Goal: Task Accomplishment & Management: Complete application form

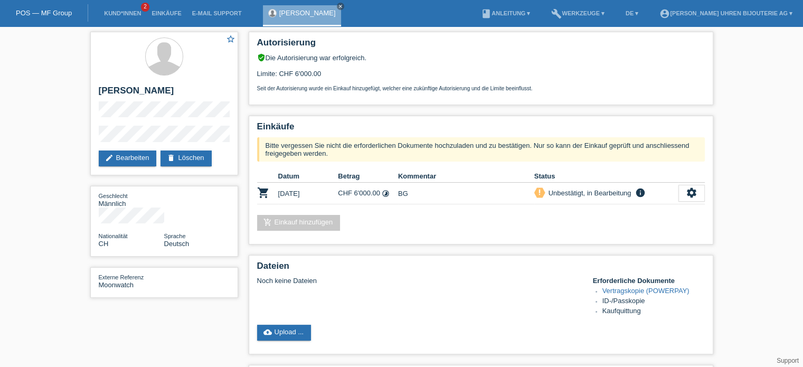
click at [44, 12] on link "POS — MF Group" at bounding box center [44, 13] width 56 height 8
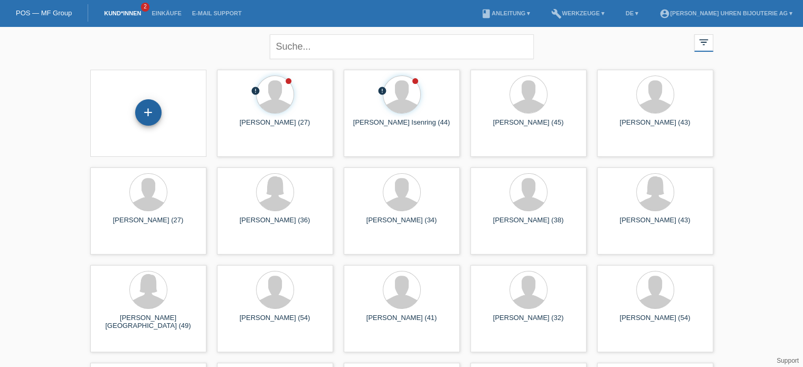
click at [142, 114] on div "+" at bounding box center [148, 112] width 26 height 26
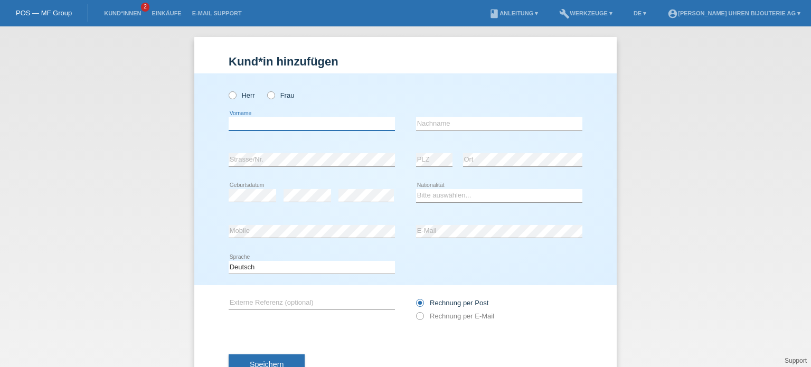
click at [250, 123] on input "text" at bounding box center [312, 123] width 166 height 13
paste input "[PERSON_NAME]"
type input "[PERSON_NAME]"
click at [482, 118] on input "text" at bounding box center [499, 123] width 166 height 13
paste input "Huber"
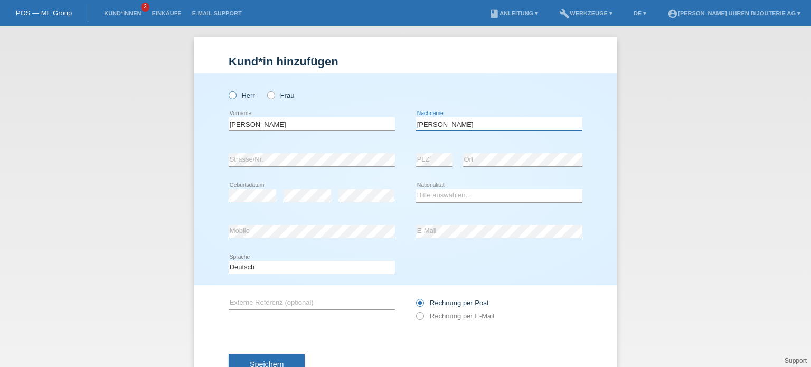
type input "Huber"
click at [227, 90] on icon at bounding box center [227, 90] width 0 height 0
click at [230, 94] on input "Herr" at bounding box center [232, 94] width 7 height 7
radio input "true"
click at [458, 194] on select "Bitte auswählen... Schweiz Deutschland Liechtenstein Österreich ------------ Af…" at bounding box center [499, 195] width 166 height 13
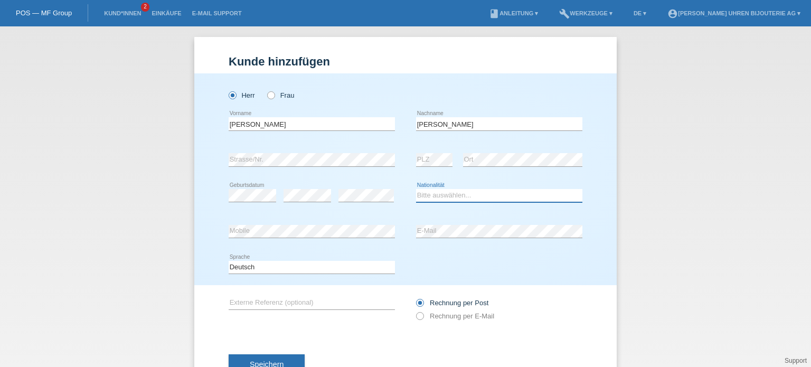
select select "CH"
click at [416, 189] on select "Bitte auswählen... Schweiz Deutschland Liechtenstein Österreich ------------ Af…" at bounding box center [499, 195] width 166 height 13
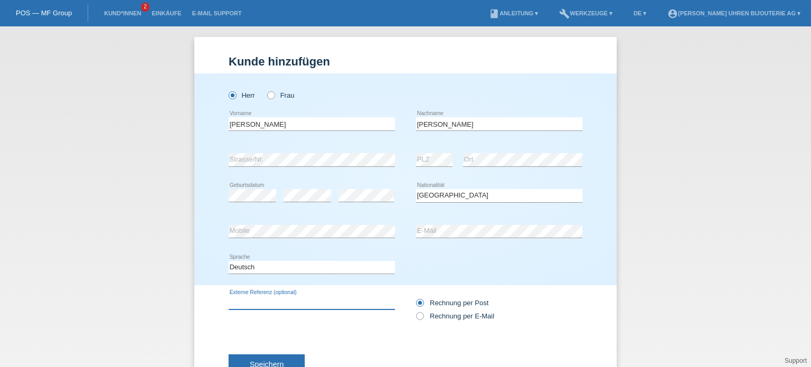
click at [265, 300] on input "text" at bounding box center [312, 302] width 166 height 13
paste input "Referenz: M79000N-0001"
type input "Referenz: M79000N-0001"
click at [415, 310] on icon at bounding box center [415, 310] width 0 height 0
click at [416, 314] on input "Rechnung per E-Mail" at bounding box center [419, 318] width 7 height 13
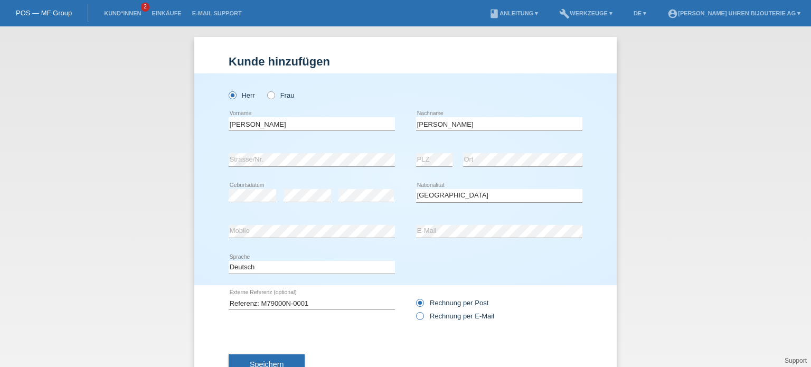
radio input "true"
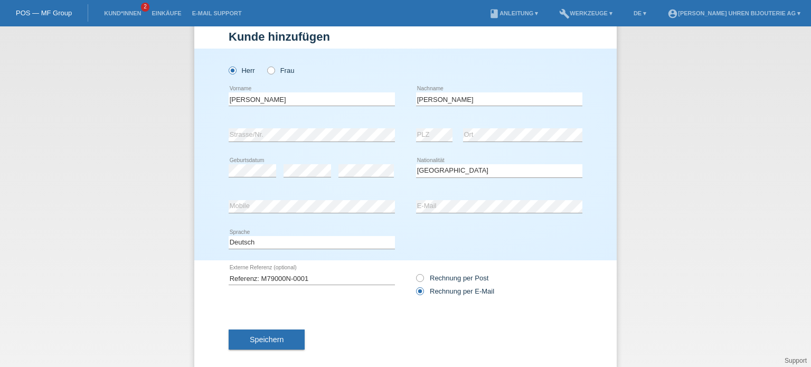
scroll to position [38, 0]
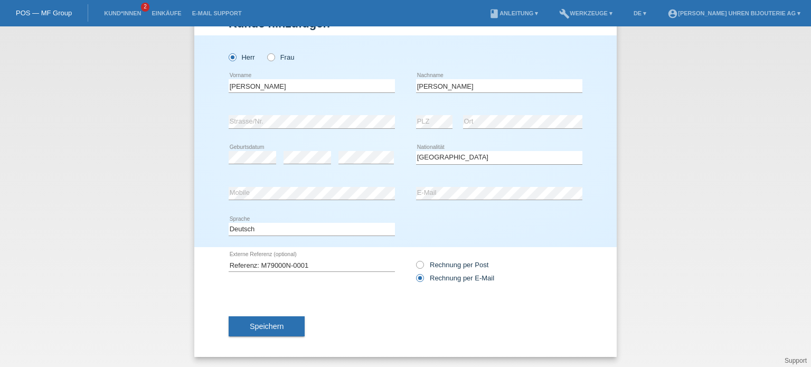
click at [253, 337] on div "Speichern" at bounding box center [406, 326] width 354 height 61
click at [262, 319] on button "Speichern" at bounding box center [267, 326] width 76 height 20
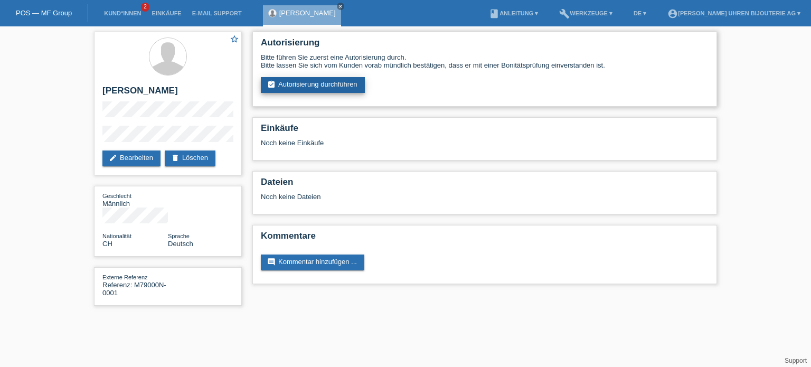
click at [318, 79] on link "assignment_turned_in Autorisierung durchführen" at bounding box center [313, 85] width 104 height 16
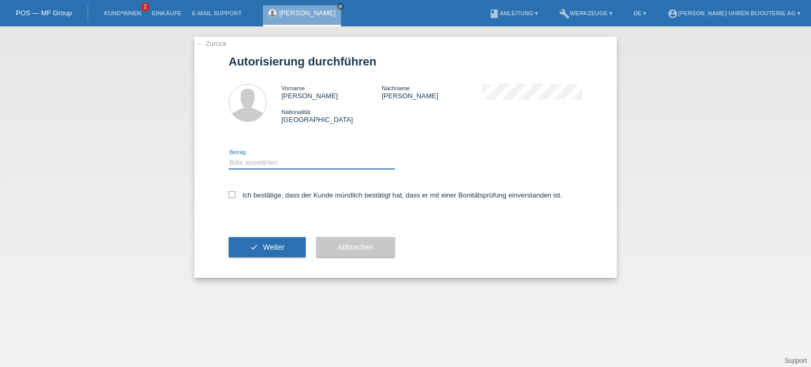
click at [281, 165] on select "Bitte auswählen CHF 1.00 - CHF 499.00 CHF 500.00 - CHF 1'999.00 CHF 2'000.00 - …" at bounding box center [312, 162] width 166 height 13
select select "3"
click at [229, 156] on select "Bitte auswählen CHF 1.00 - CHF 499.00 CHF 500.00 - CHF 1'999.00 CHF 2'000.00 - …" at bounding box center [312, 162] width 166 height 13
click at [232, 194] on icon at bounding box center [232, 194] width 7 height 7
click at [232, 194] on input "Ich bestätige, dass der Kunde mündlich bestätigt hat, dass er mit einer Bonität…" at bounding box center [232, 194] width 7 height 7
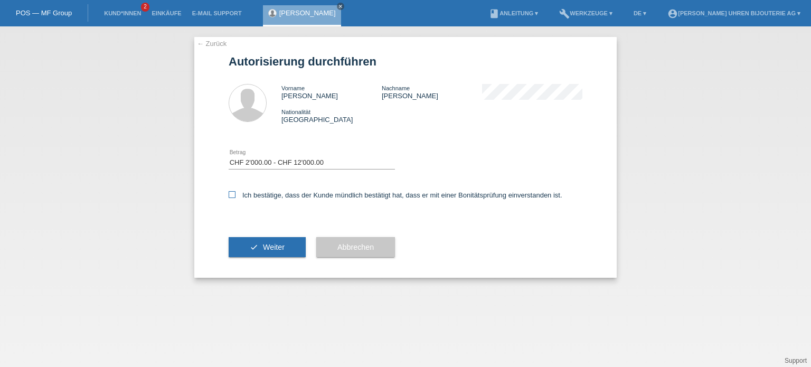
checkbox input "true"
click at [262, 260] on div "check Weiter" at bounding box center [267, 246] width 77 height 61
click at [261, 249] on button "check Weiter" at bounding box center [267, 247] width 77 height 20
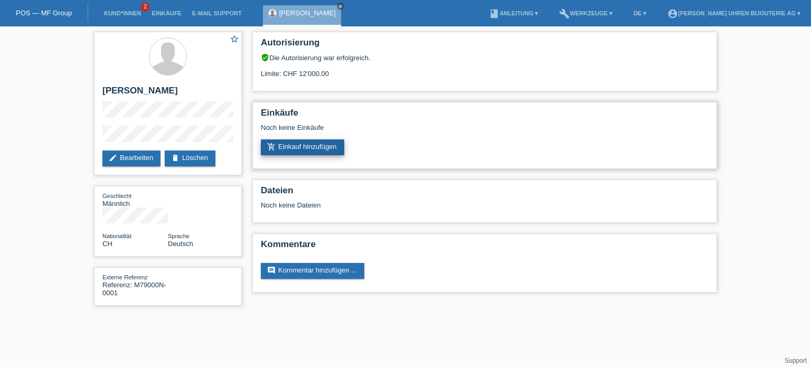
click at [308, 150] on link "add_shopping_cart Einkauf hinzufügen" at bounding box center [302, 147] width 83 height 16
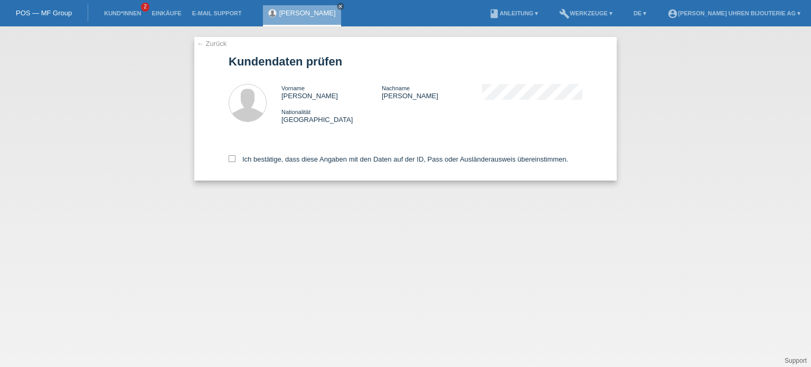
click at [225, 168] on div "← Zurück Kundendaten prüfen Vorname [PERSON_NAME] Nachname [PERSON_NAME] Nation…" at bounding box center [405, 109] width 422 height 144
click at [231, 163] on label "Ich bestätige, dass diese Angaben mit den Daten auf der ID, Pass oder Ausländer…" at bounding box center [399, 159] width 340 height 8
click at [231, 162] on input "Ich bestätige, dass diese Angaben mit den Daten auf der ID, Pass oder Ausländer…" at bounding box center [232, 158] width 7 height 7
checkbox input "true"
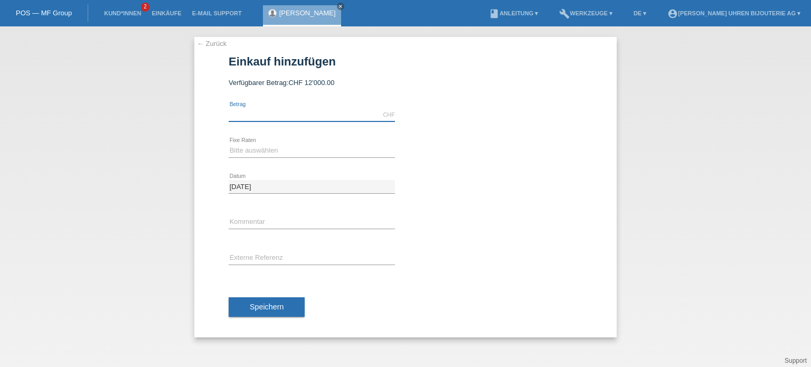
click at [269, 117] on input "text" at bounding box center [312, 114] width 166 height 13
type input "2750.00"
click at [263, 146] on select "Bitte auswählen 6 Raten 12 Raten 18 Raten 24 Raten" at bounding box center [312, 150] width 166 height 13
select select "541"
click at [229, 144] on select "Bitte auswählen 6 Raten 12 Raten 18 Raten 24 Raten" at bounding box center [312, 150] width 166 height 13
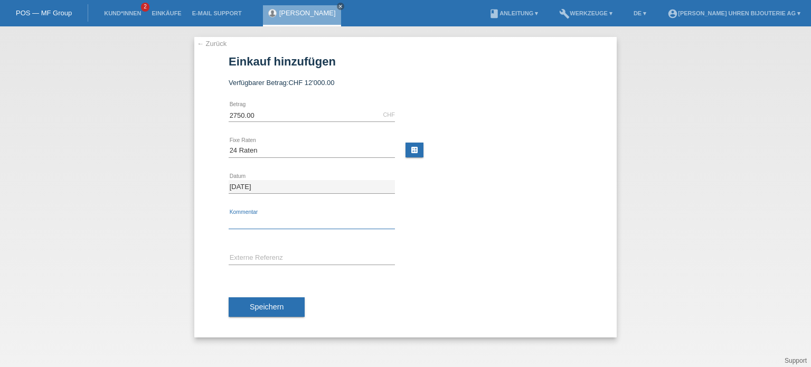
click at [248, 225] on input "text" at bounding box center [312, 222] width 166 height 13
type input "BG"
click at [254, 257] on input "text" at bounding box center [312, 258] width 166 height 13
paste input "M79000N-0001"
type input "M79000N-0001"
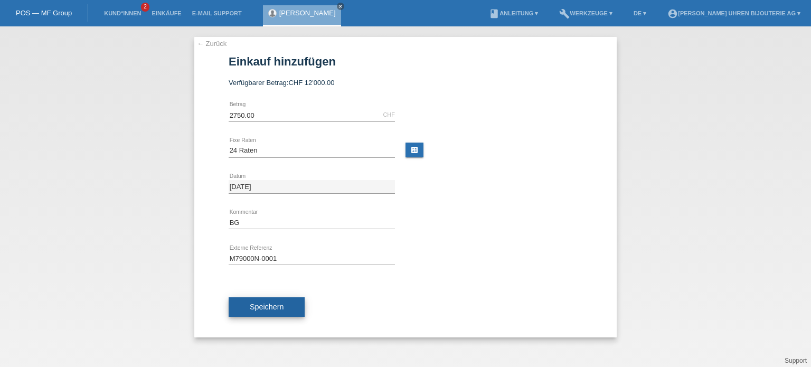
click at [269, 304] on span "Speichern" at bounding box center [267, 307] width 34 height 8
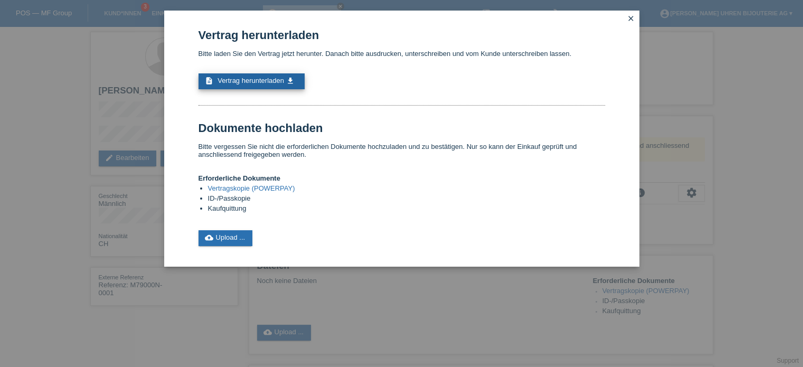
click at [249, 85] on link "description Vertrag herunterladen get_app" at bounding box center [252, 81] width 106 height 16
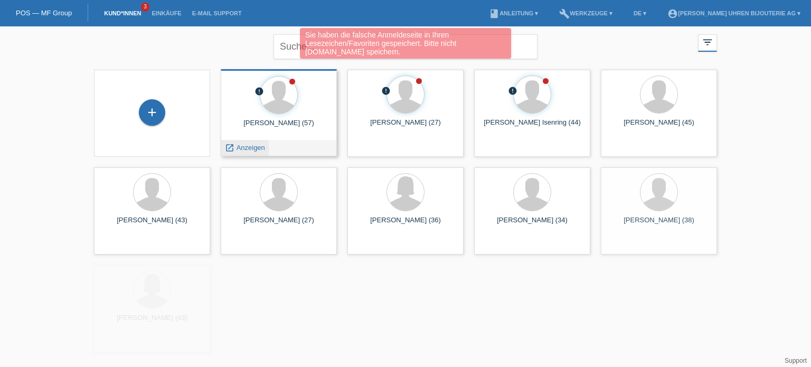
click at [252, 148] on span "Anzeigen" at bounding box center [251, 148] width 29 height 8
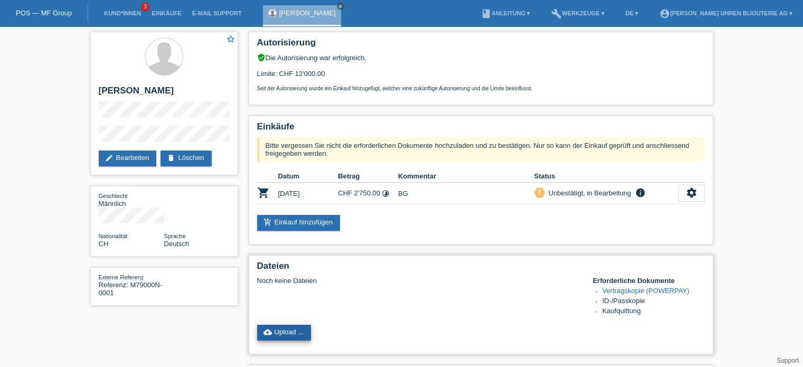
click at [281, 334] on link "cloud_upload Upload ..." at bounding box center [284, 333] width 54 height 16
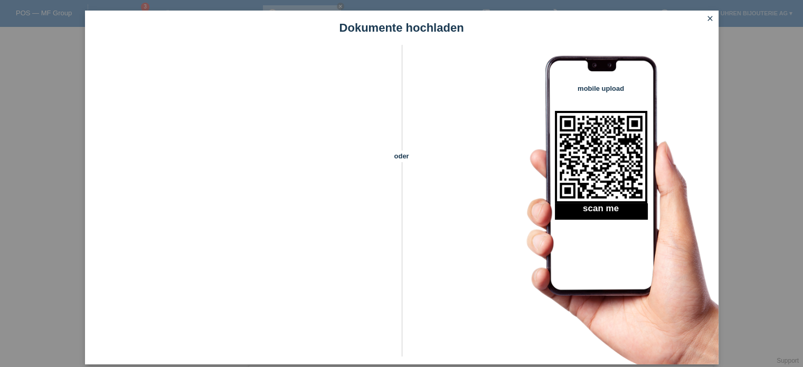
click at [708, 21] on icon "close" at bounding box center [710, 18] width 8 height 8
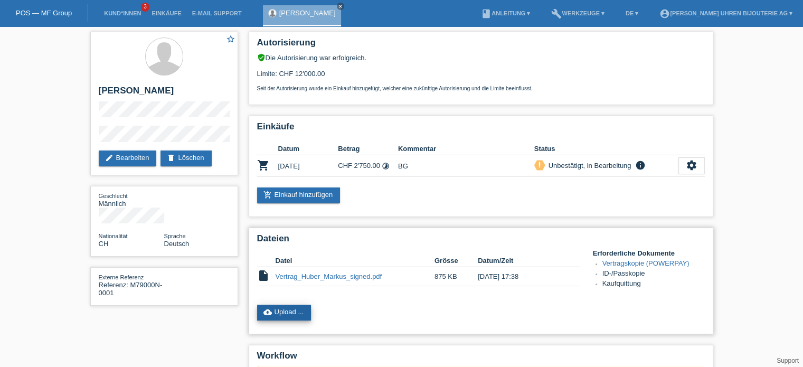
click at [299, 312] on link "cloud_upload Upload ..." at bounding box center [284, 313] width 54 height 16
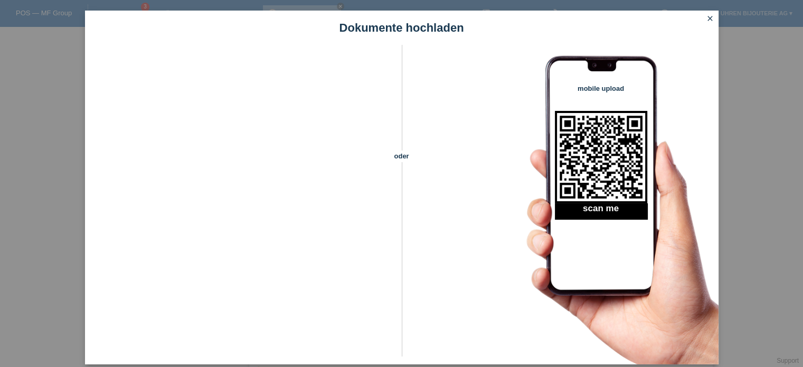
click at [713, 20] on icon "close" at bounding box center [710, 18] width 8 height 8
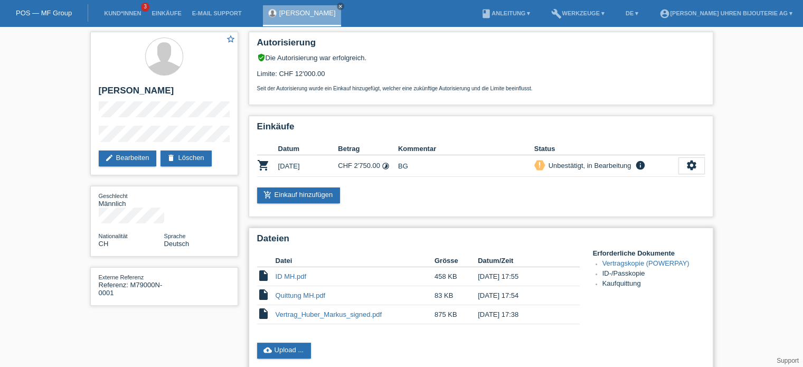
scroll to position [106, 0]
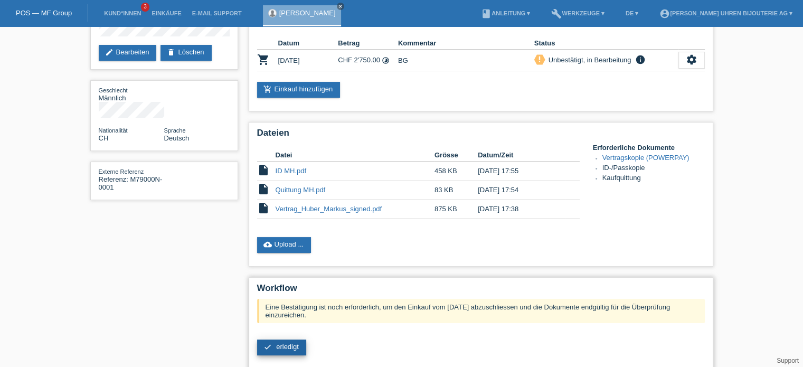
click at [281, 345] on span "erledigt" at bounding box center [287, 347] width 23 height 8
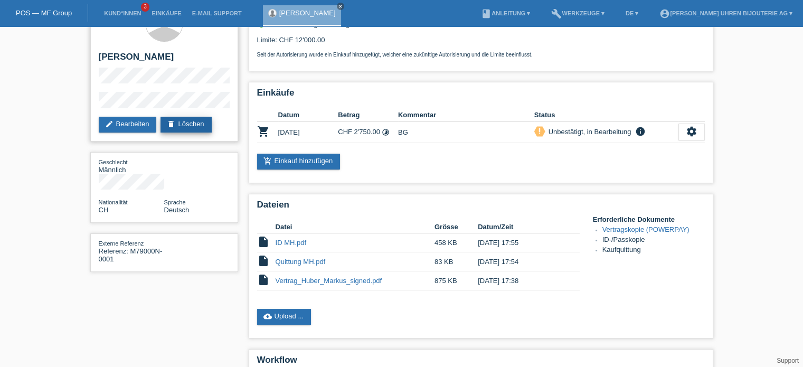
scroll to position [53, 0]
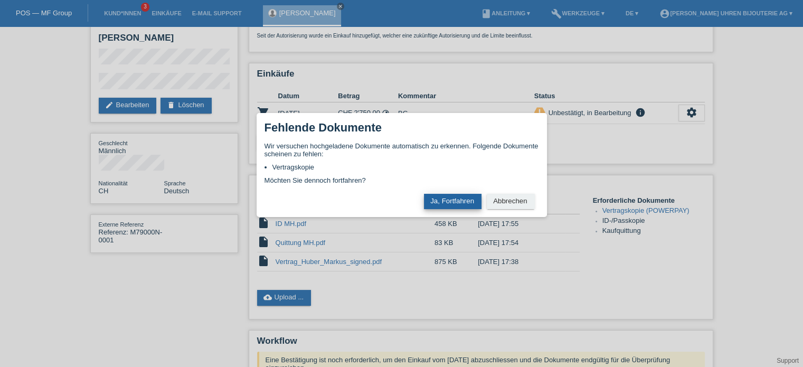
click at [450, 202] on button "Ja, Fortfahren" at bounding box center [453, 201] width 58 height 15
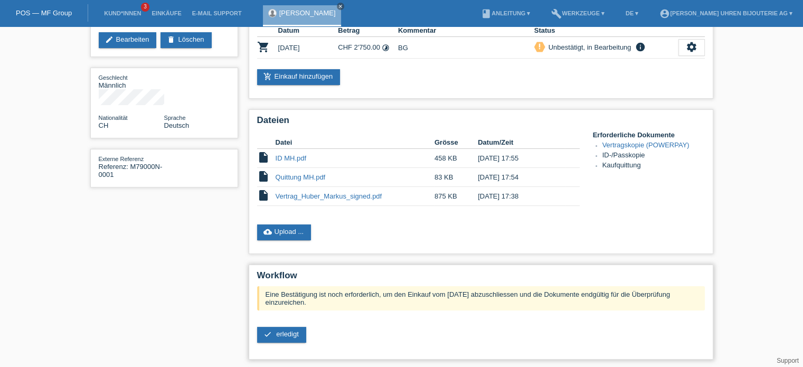
scroll to position [191, 0]
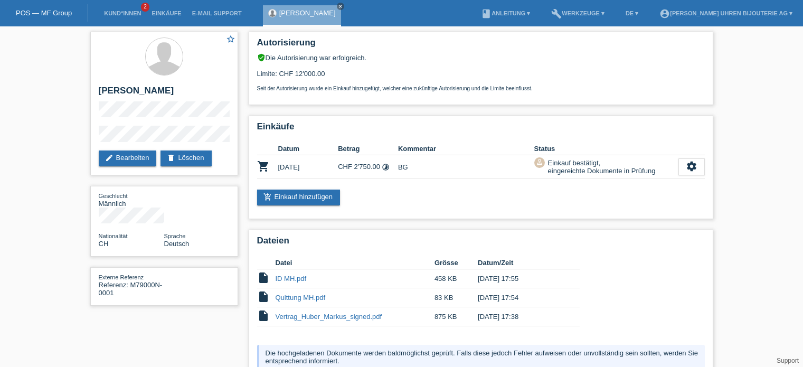
scroll to position [93, 0]
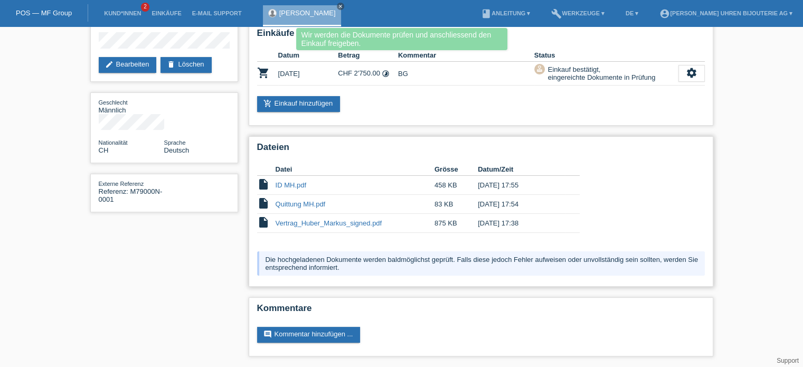
click at [303, 224] on link "Vertrag_Huber_Markus_signed.pdf" at bounding box center [329, 223] width 107 height 8
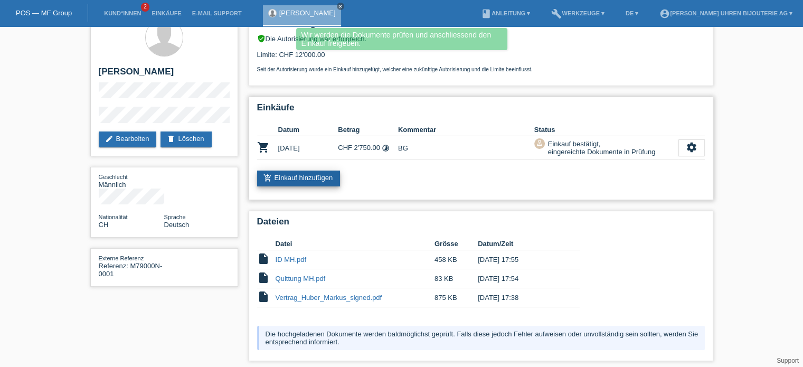
scroll to position [0, 0]
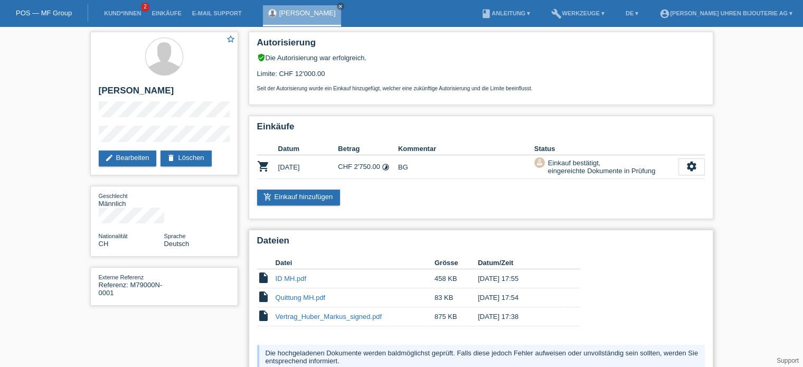
click at [295, 299] on link "Quittung MH.pdf" at bounding box center [301, 298] width 50 height 8
click at [295, 278] on link "ID MH.pdf" at bounding box center [291, 279] width 31 height 8
